Goal: Find contact information: Find contact information

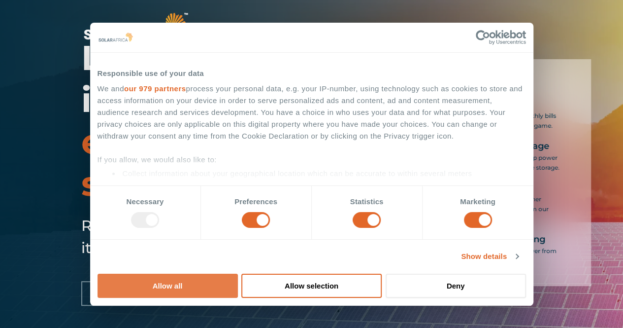
click at [238, 274] on button "Allow all" at bounding box center [168, 286] width 140 height 24
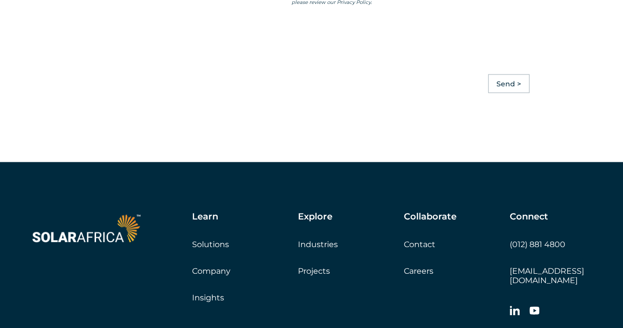
scroll to position [2809, 0]
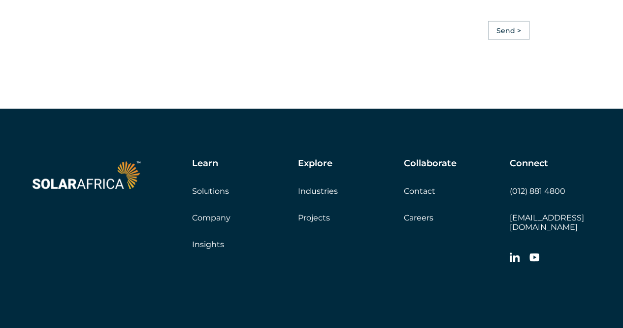
click at [214, 196] on link "Solutions" at bounding box center [210, 190] width 37 height 9
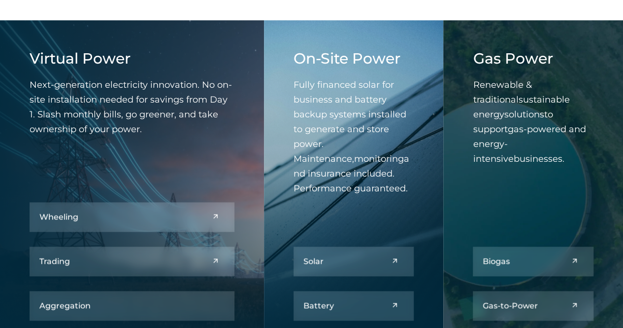
scroll to position [394, 0]
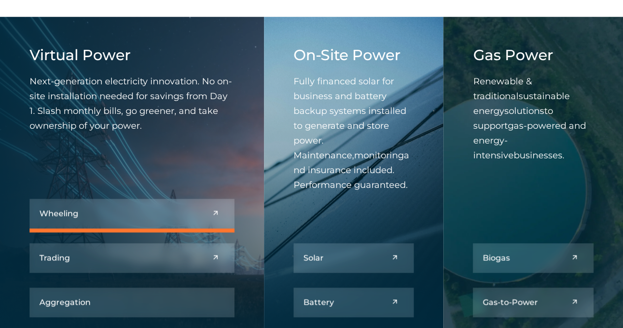
click at [206, 215] on link at bounding box center [132, 214] width 205 height 30
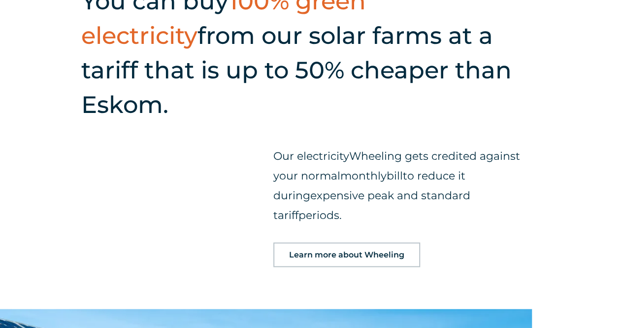
scroll to position [1084, 0]
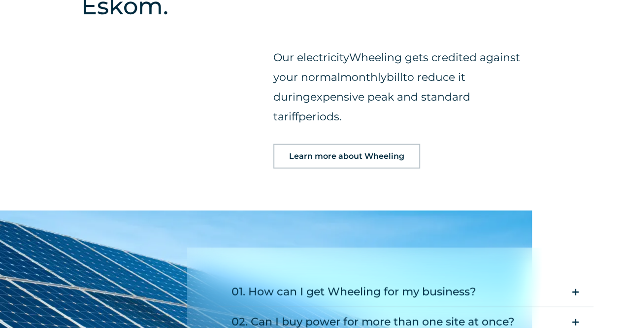
click at [335, 152] on span "Learn more about Wheeling" at bounding box center [346, 156] width 115 height 8
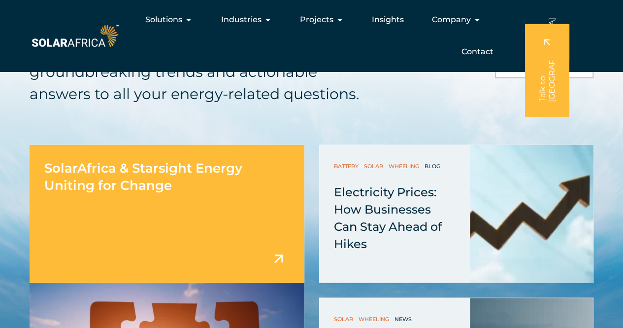
scroll to position [8230, 0]
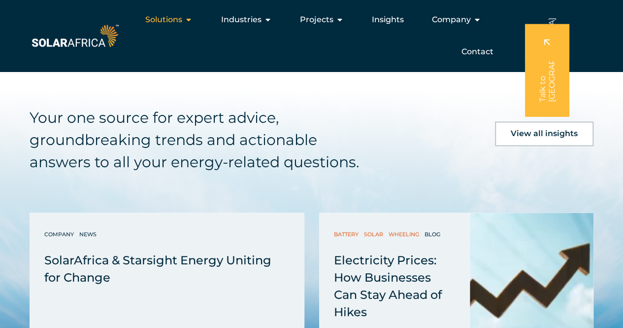
click at [188, 17] on icon "Menu" at bounding box center [189, 20] width 8 height 8
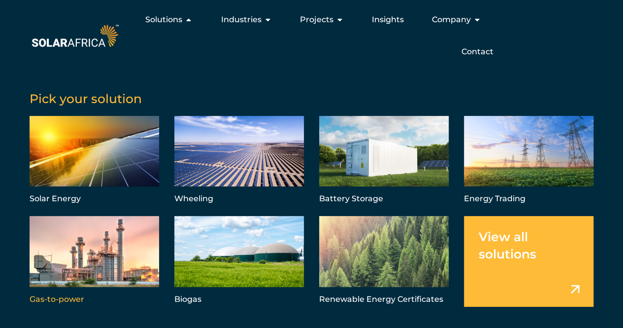
click at [80, 275] on link "Menu" at bounding box center [95, 261] width 130 height 90
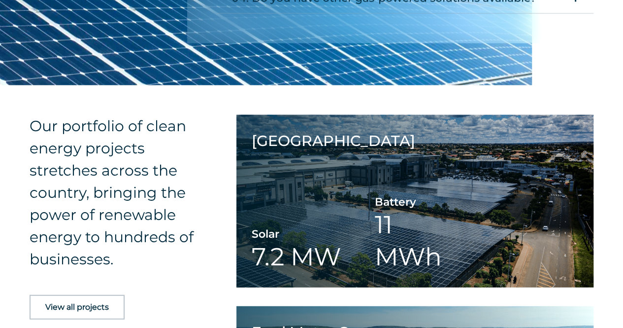
scroll to position [1183, 0]
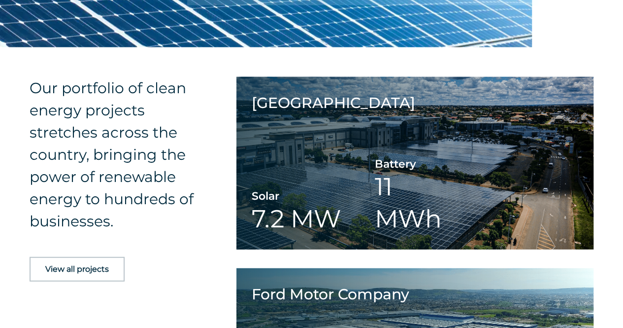
click at [94, 265] on span "View all projects" at bounding box center [77, 269] width 64 height 8
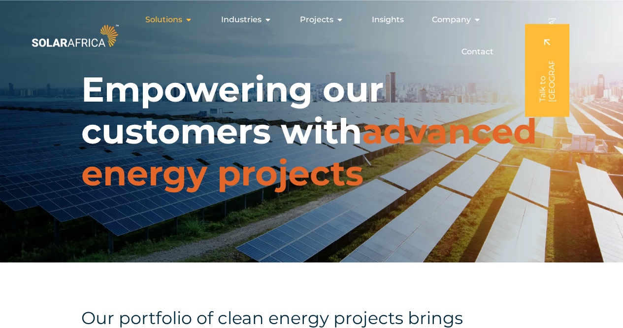
click at [182, 20] on span "Solutions" at bounding box center [163, 20] width 37 height 12
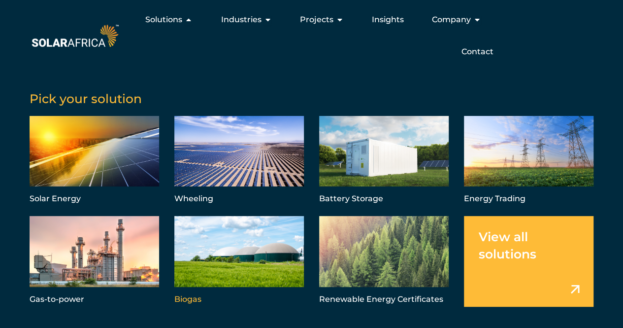
click at [206, 271] on link "Menu" at bounding box center [239, 261] width 130 height 90
click at [73, 295] on link "Menu" at bounding box center [95, 261] width 130 height 90
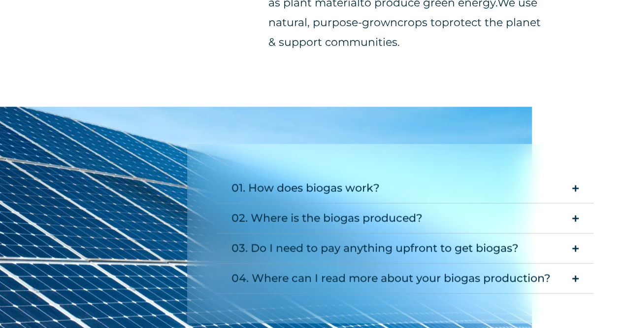
scroll to position [887, 0]
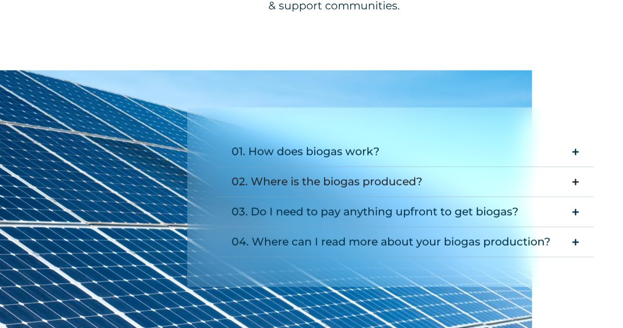
click at [576, 178] on icon "Accordion. Open links with Enter or Space, close with Escape, and navigate with…" at bounding box center [576, 181] width 6 height 7
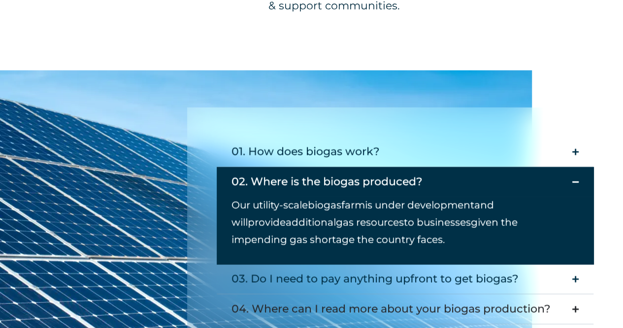
click at [575, 305] on icon "Accordion. Open links with Enter or Space, close with Escape, and navigate with…" at bounding box center [576, 308] width 6 height 7
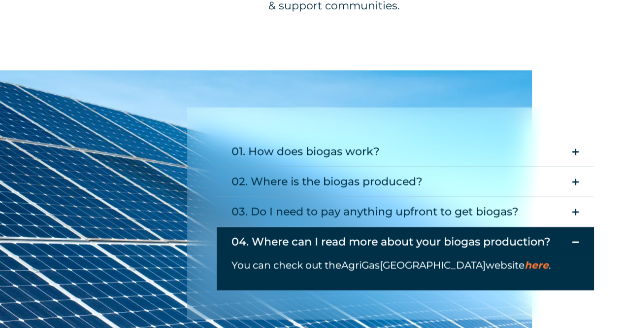
click at [525, 259] on span "here" at bounding box center [537, 265] width 24 height 12
click at [575, 208] on icon "Accordion. Open links with Enter or Space, close with Escape, and navigate with…" at bounding box center [576, 211] width 6 height 7
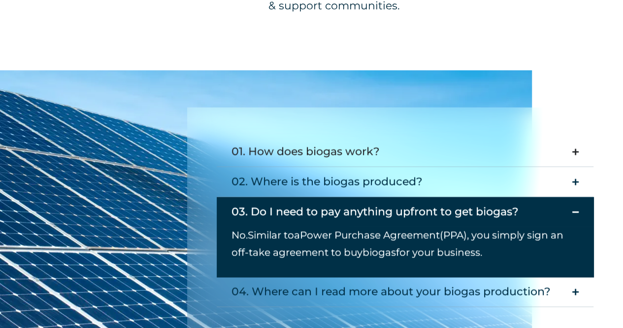
click at [576, 148] on icon "Accordion. Open links with Enter or Space, close with Escape, and navigate with…" at bounding box center [576, 151] width 6 height 7
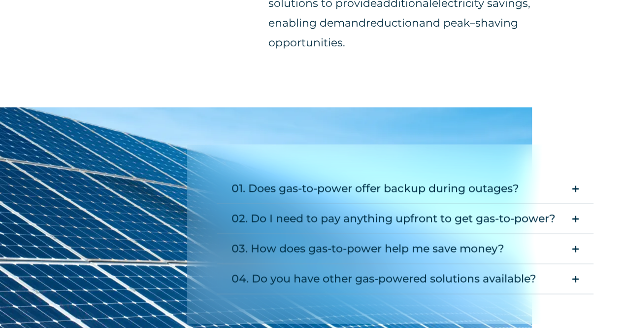
scroll to position [887, 0]
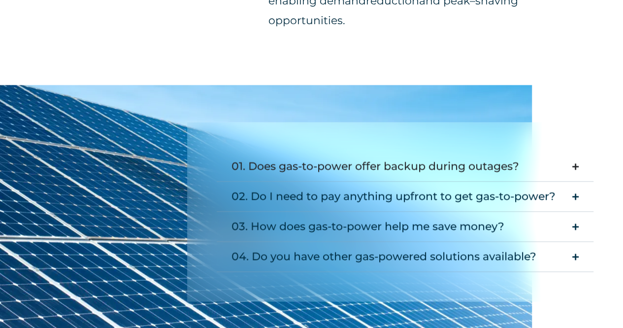
click at [577, 163] on icon "Accordion. Open links with Enter or Space, close with Escape, and navigate with…" at bounding box center [576, 166] width 6 height 7
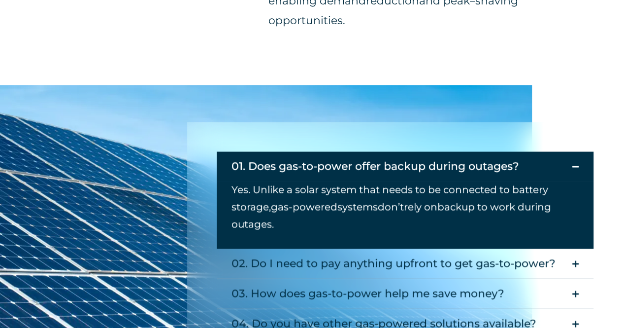
click at [577, 163] on icon "Accordion. Open links with Enter or Space, close with Escape, and navigate with…" at bounding box center [576, 166] width 6 height 7
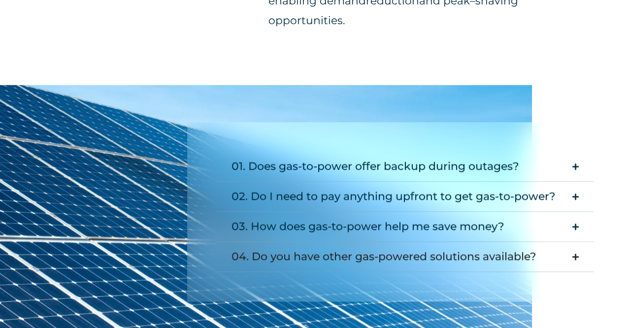
click at [575, 253] on icon "Accordion. Open links with Enter or Space, close with Escape, and navigate with…" at bounding box center [576, 256] width 6 height 7
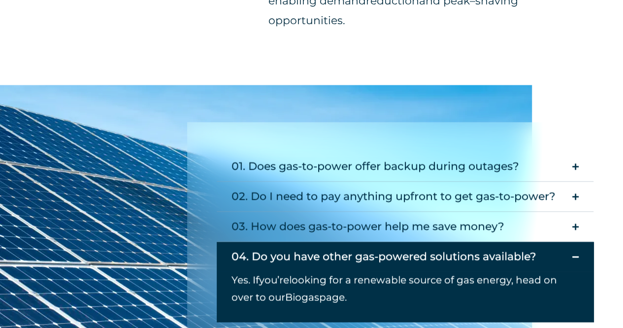
click at [575, 253] on icon "Accordion. Open links with Enter or Space, close with Escape, and navigate with…" at bounding box center [576, 256] width 6 height 7
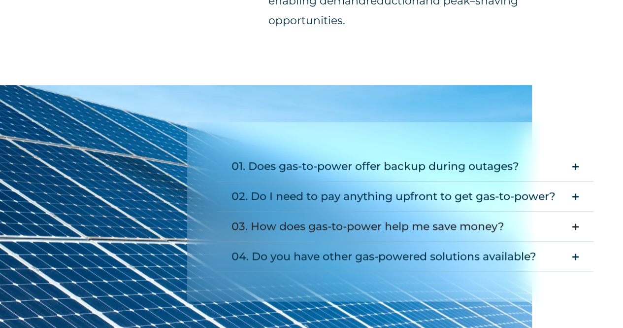
click at [577, 211] on summary "03. How does gas-to-power help me save money?" at bounding box center [405, 226] width 377 height 30
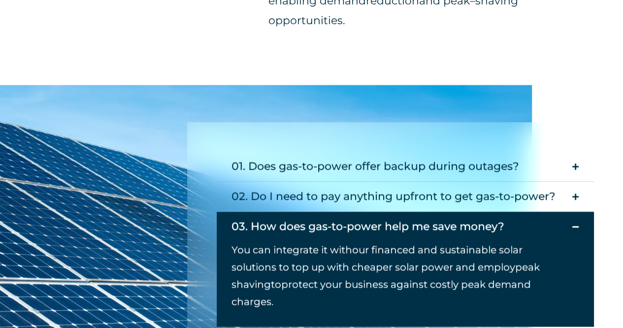
click at [578, 211] on summary "03. How does gas-to-power help me save money?" at bounding box center [405, 226] width 377 height 30
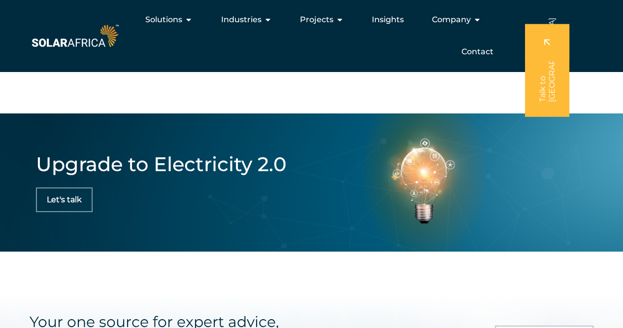
scroll to position [1725, 0]
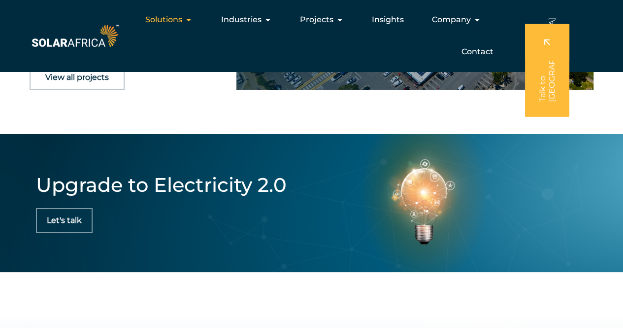
click at [192, 19] on icon "Menu" at bounding box center [189, 20] width 8 height 8
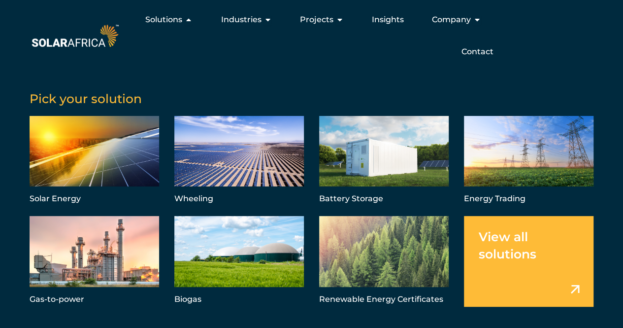
scroll to position [1971, 0]
click at [255, 20] on span "Industries" at bounding box center [241, 20] width 40 height 12
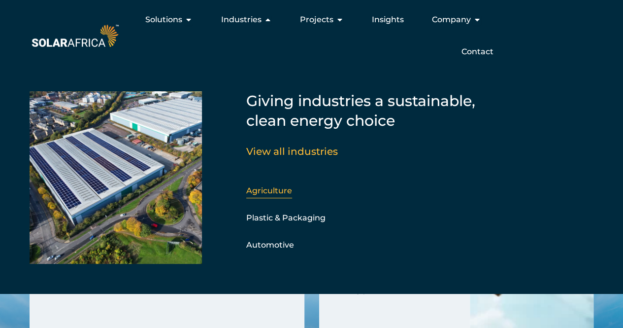
click at [263, 193] on link "Agriculture" at bounding box center [269, 190] width 46 height 9
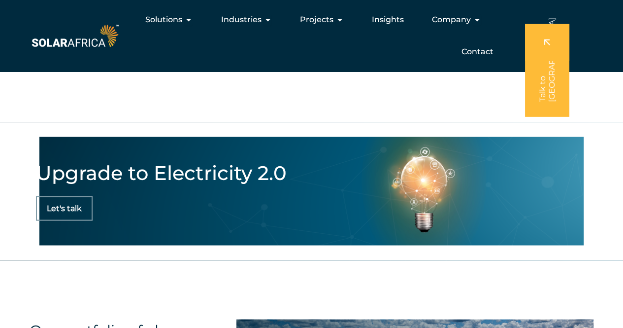
scroll to position [691, 0]
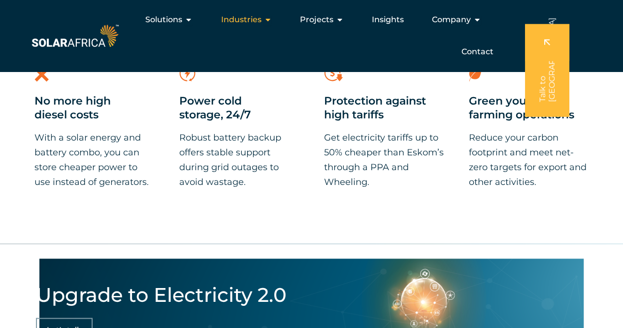
click at [256, 20] on span "Industries" at bounding box center [241, 20] width 40 height 12
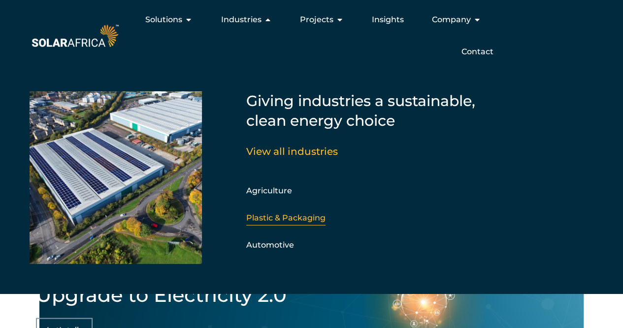
click at [275, 218] on link "Plastic & Packaging" at bounding box center [285, 217] width 79 height 9
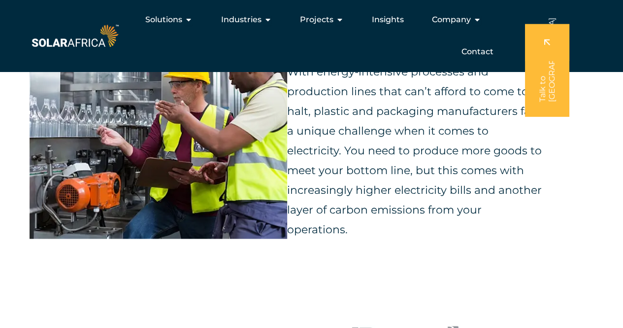
scroll to position [197, 0]
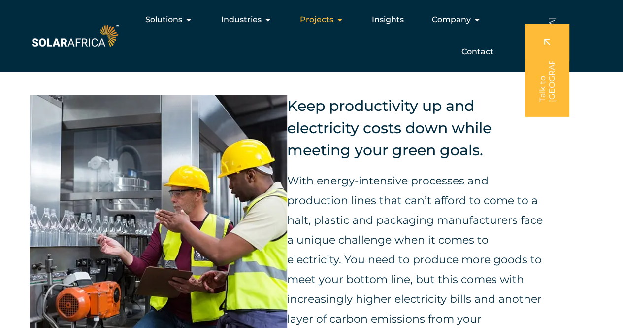
click at [335, 18] on div "Projects Close Projects Open Projects" at bounding box center [322, 20] width 60 height 20
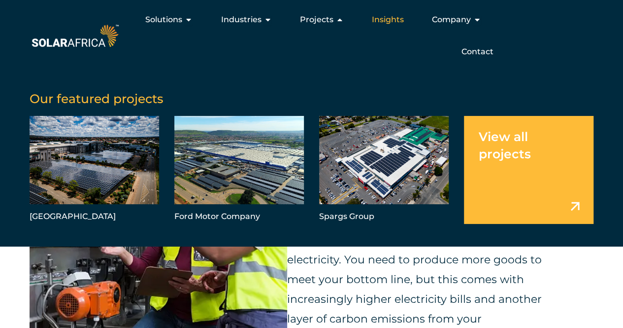
click at [396, 18] on span "Insights" at bounding box center [388, 20] width 32 height 12
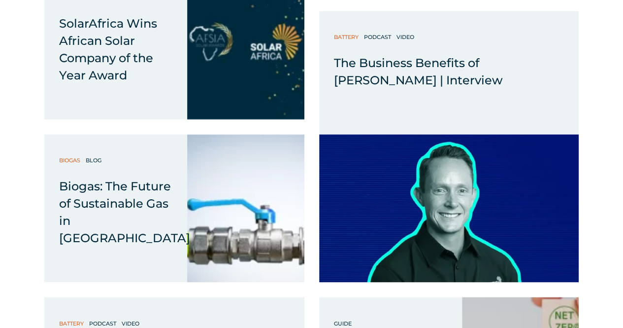
scroll to position [2513, 0]
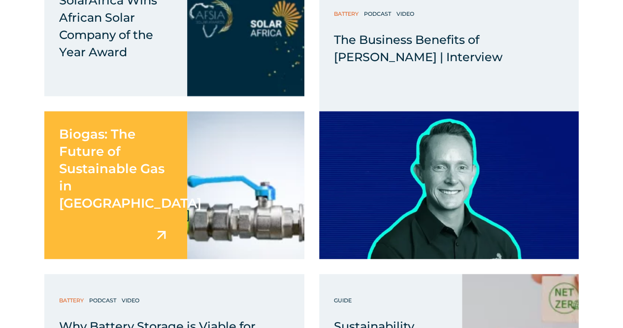
click at [105, 162] on span "Biogas: The Future of Sustainable Gas in [GEOGRAPHIC_DATA]" at bounding box center [130, 168] width 142 height 85
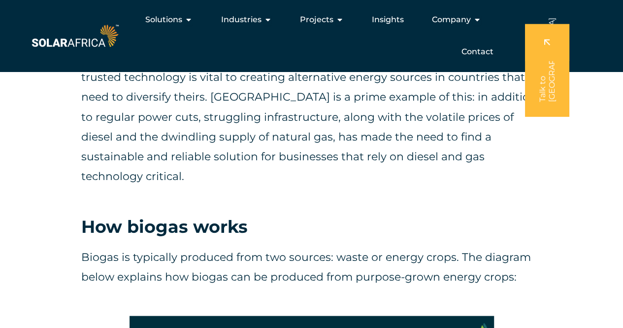
scroll to position [829, 0]
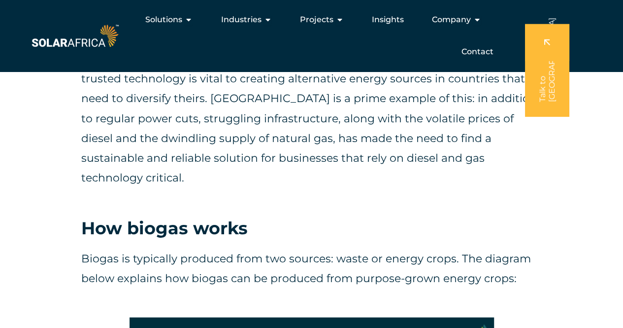
click at [257, 248] on p "Biogas is typically produced from two sources: waste or energy crops. The diagr…" at bounding box center [311, 267] width 461 height 39
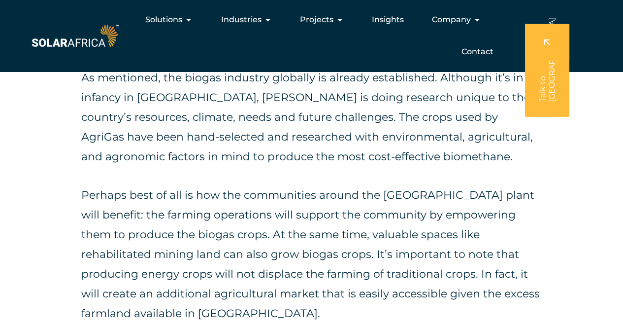
scroll to position [3490, 0]
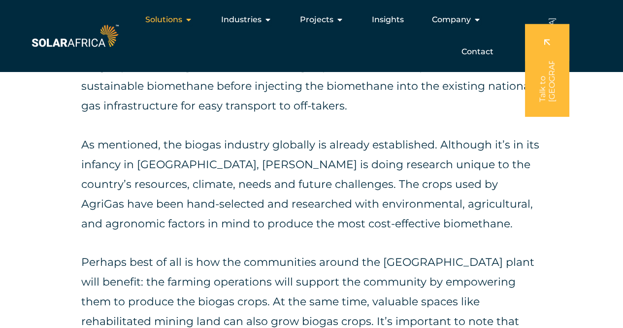
click at [186, 19] on div "Solutions Close Solutions Open Solutions" at bounding box center [168, 20] width 63 height 20
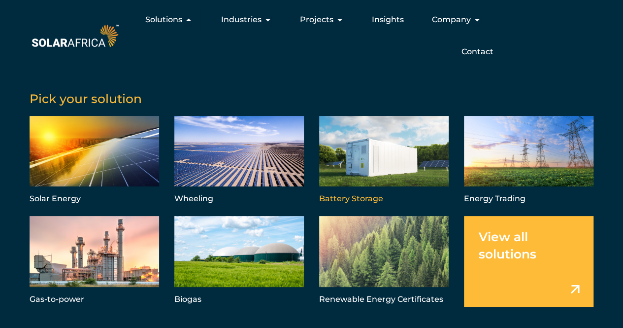
click at [375, 154] on link "Menu" at bounding box center [384, 161] width 130 height 90
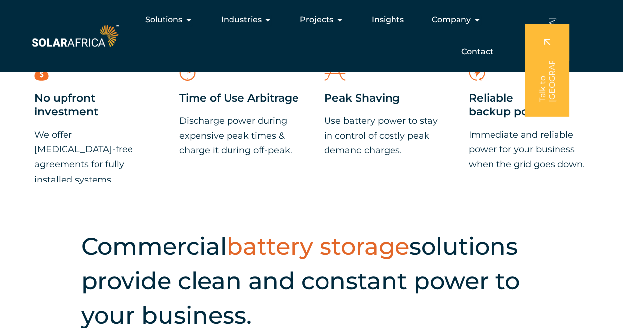
scroll to position [641, 0]
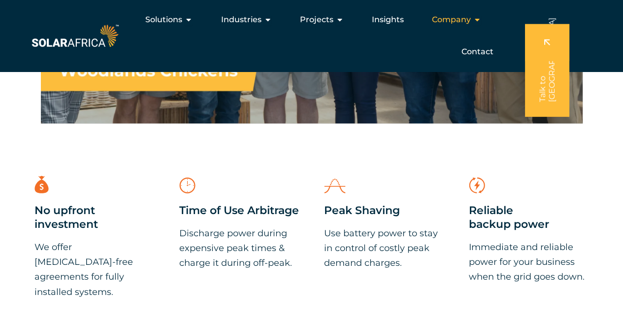
click at [465, 18] on span "Company" at bounding box center [451, 20] width 39 height 12
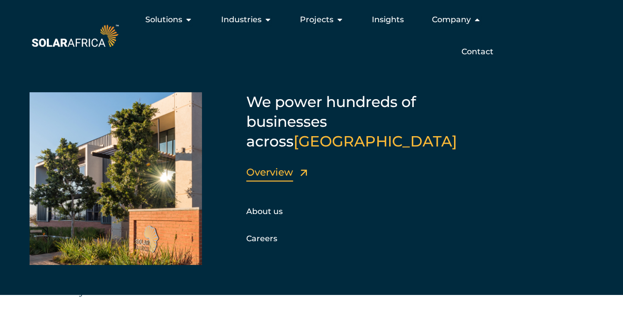
click at [273, 166] on link "Overview" at bounding box center [269, 172] width 47 height 12
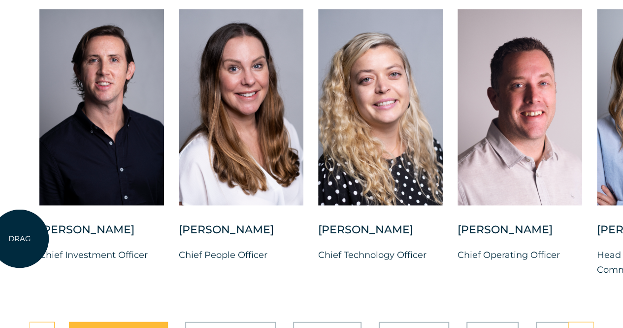
scroll to position [2612, 0]
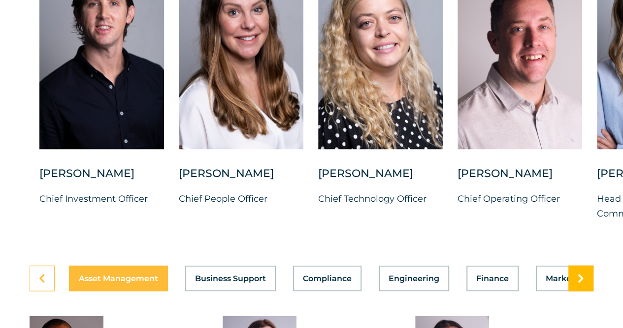
click at [581, 283] on icon at bounding box center [581, 278] width 6 height 10
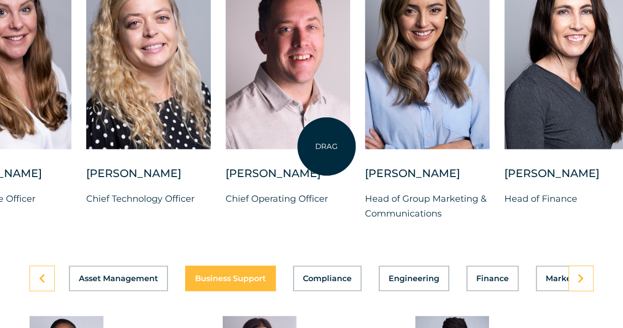
drag, startPoint x: 559, startPoint y: 137, endPoint x: 327, endPoint y: 146, distance: 232.3
click at [327, 146] on div at bounding box center [288, 51] width 125 height 196
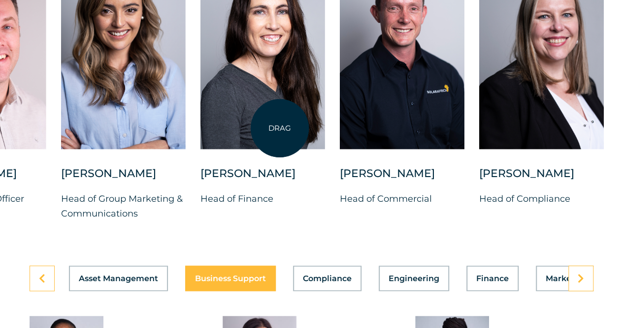
drag, startPoint x: 538, startPoint y: 129, endPoint x: 268, endPoint y: 127, distance: 269.6
click at [268, 127] on div at bounding box center [263, 51] width 125 height 196
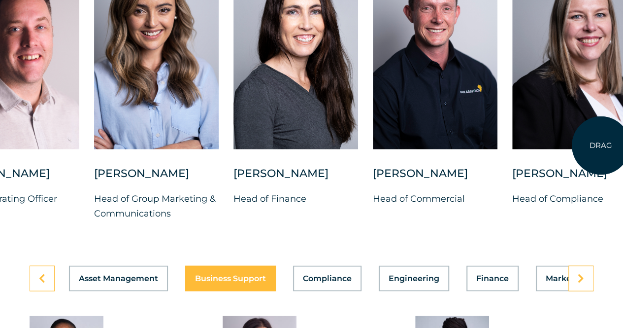
drag, startPoint x: 547, startPoint y: 133, endPoint x: 603, endPoint y: 145, distance: 57.6
click at [603, 145] on div at bounding box center [575, 51] width 125 height 196
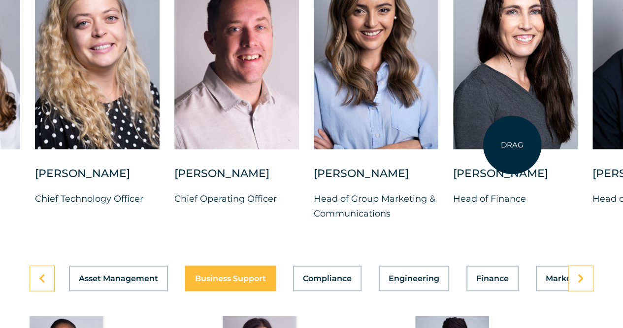
drag, startPoint x: 377, startPoint y: 130, endPoint x: 513, endPoint y: 145, distance: 135.9
click at [513, 145] on div at bounding box center [515, 51] width 125 height 196
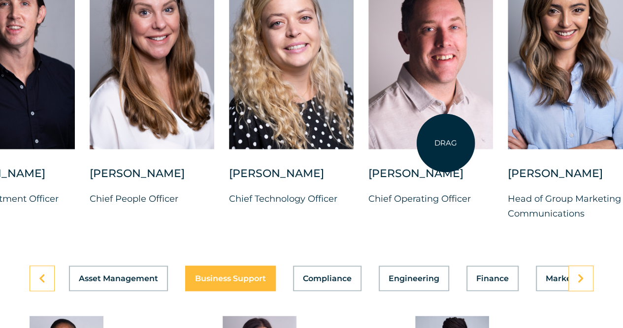
drag, startPoint x: 256, startPoint y: 116, endPoint x: 451, endPoint y: 143, distance: 197.1
click at [451, 143] on div at bounding box center [431, 51] width 125 height 196
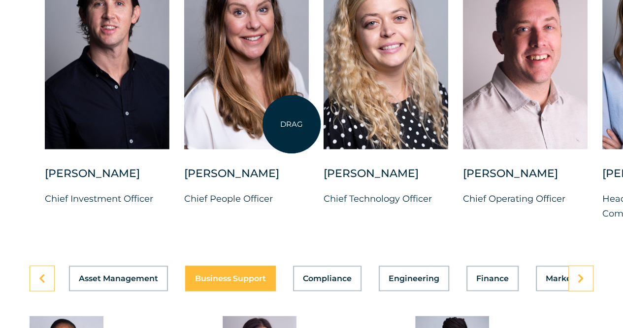
drag, startPoint x: 265, startPoint y: 125, endPoint x: 292, endPoint y: 124, distance: 26.6
click at [292, 124] on div at bounding box center [246, 51] width 125 height 196
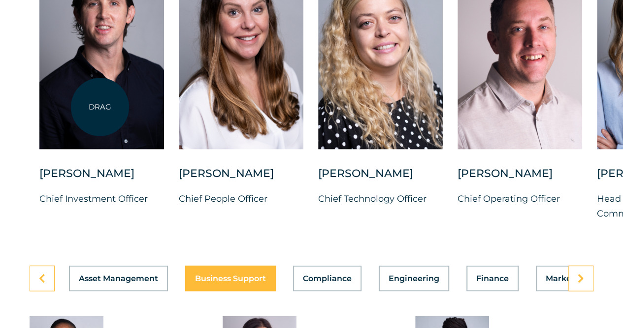
click at [100, 107] on div at bounding box center [101, 51] width 125 height 196
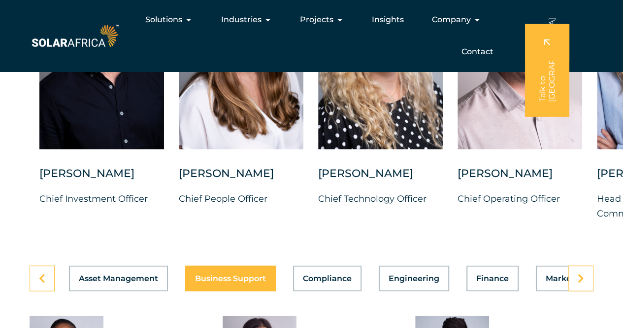
click at [238, 282] on span "Business Support" at bounding box center [230, 278] width 71 height 8
click at [585, 291] on link at bounding box center [581, 278] width 25 height 26
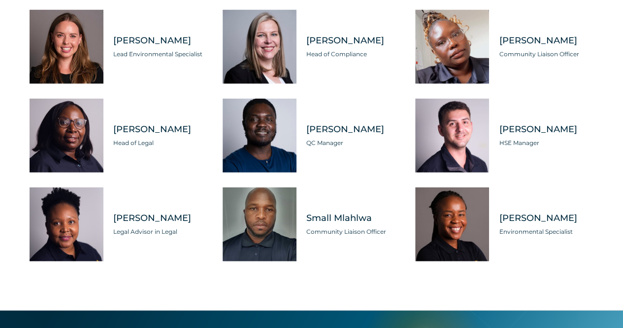
scroll to position [3055, 0]
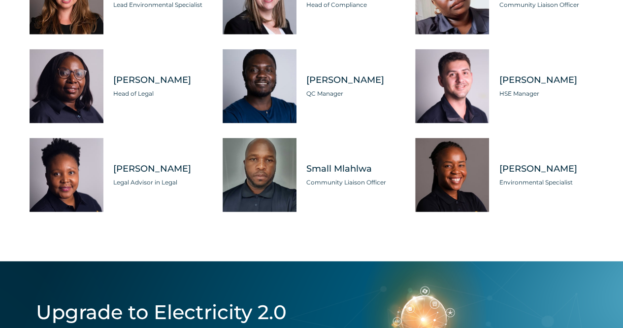
click at [515, 175] on span "[PERSON_NAME]" at bounding box center [546, 169] width 95 height 12
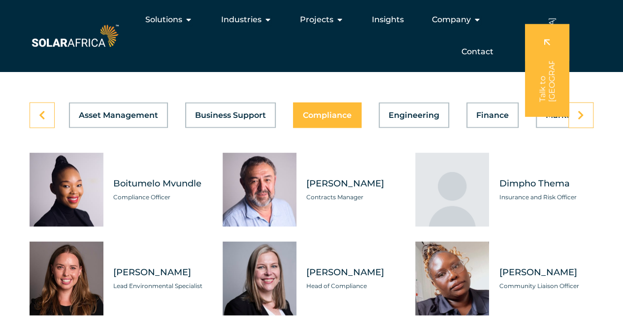
scroll to position [2760, 0]
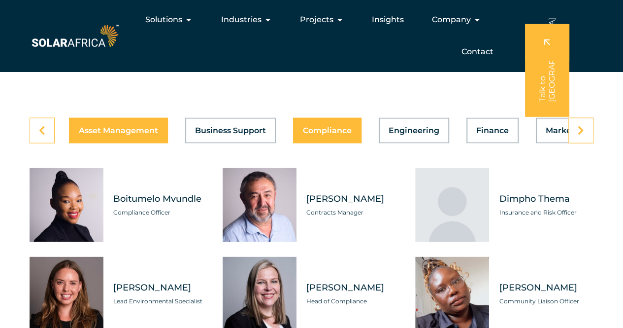
click at [122, 134] on span "Asset Management" at bounding box center [118, 130] width 79 height 8
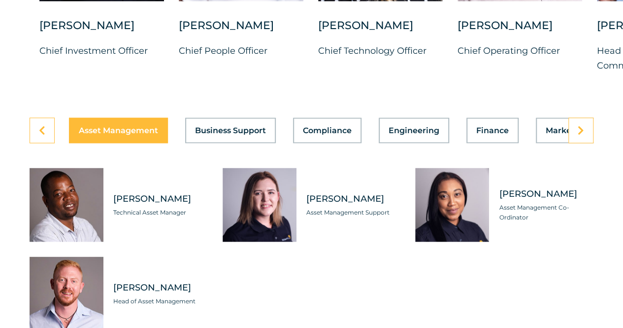
scroll to position [2809, 0]
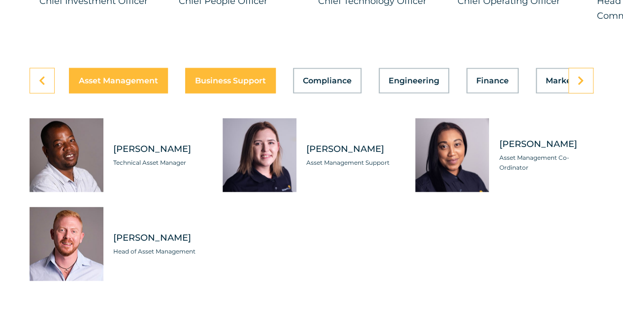
click at [236, 85] on span "Business Support" at bounding box center [230, 81] width 71 height 8
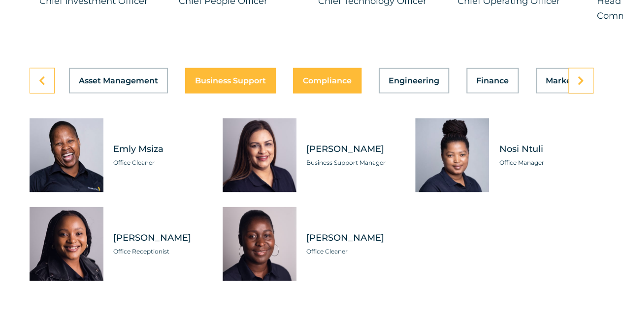
click at [314, 85] on span "Compliance" at bounding box center [327, 81] width 49 height 8
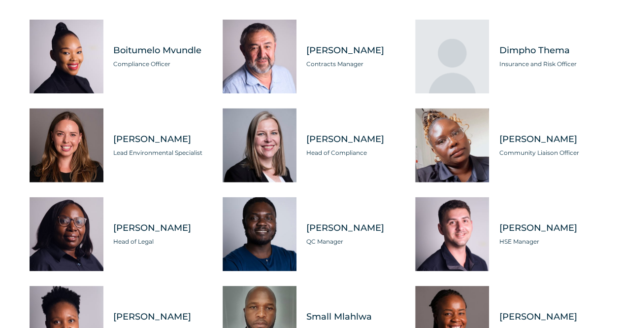
scroll to position [2957, 0]
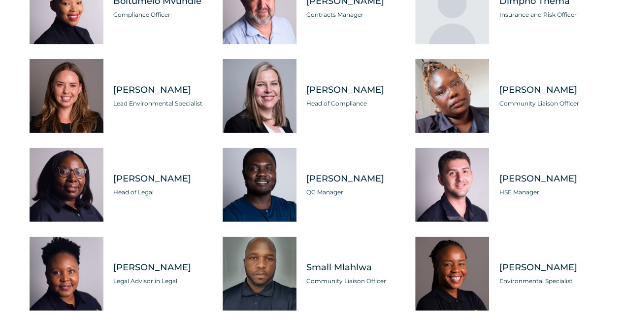
click at [529, 185] on span "[PERSON_NAME]" at bounding box center [546, 178] width 95 height 12
drag, startPoint x: 500, startPoint y: 200, endPoint x: 573, endPoint y: 194, distance: 72.6
click at [573, 185] on span "[PERSON_NAME]" at bounding box center [546, 178] width 95 height 12
copy span "[PERSON_NAME]"
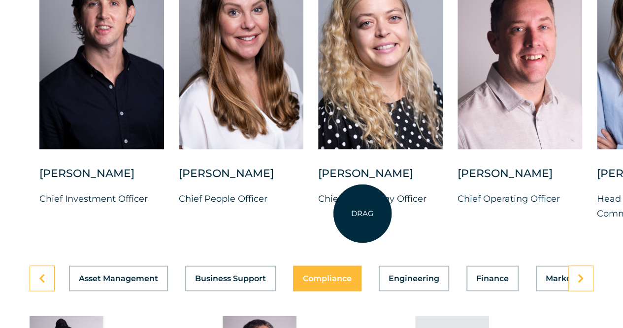
scroll to position [2760, 0]
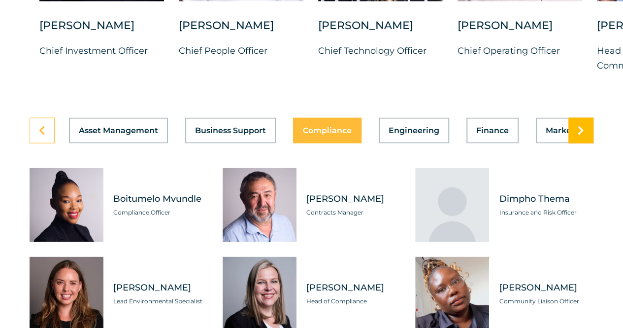
click at [584, 143] on link at bounding box center [581, 130] width 25 height 26
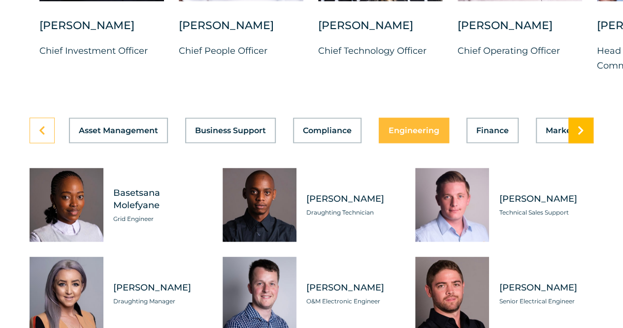
click at [584, 143] on link at bounding box center [581, 130] width 25 height 26
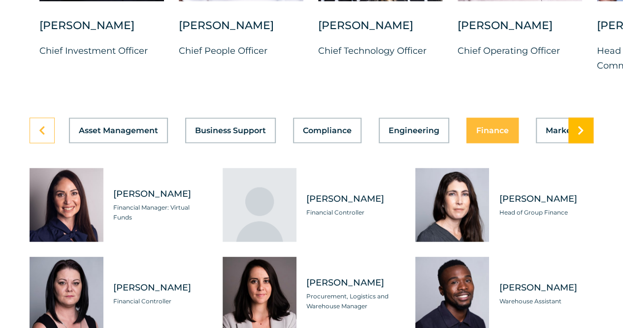
click at [584, 143] on link at bounding box center [581, 130] width 25 height 26
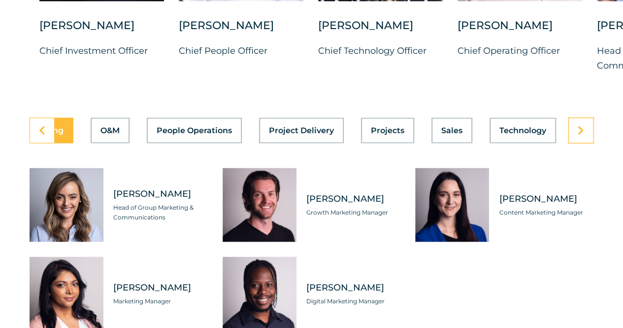
scroll to position [2809, 0]
